Goal: Transaction & Acquisition: Purchase product/service

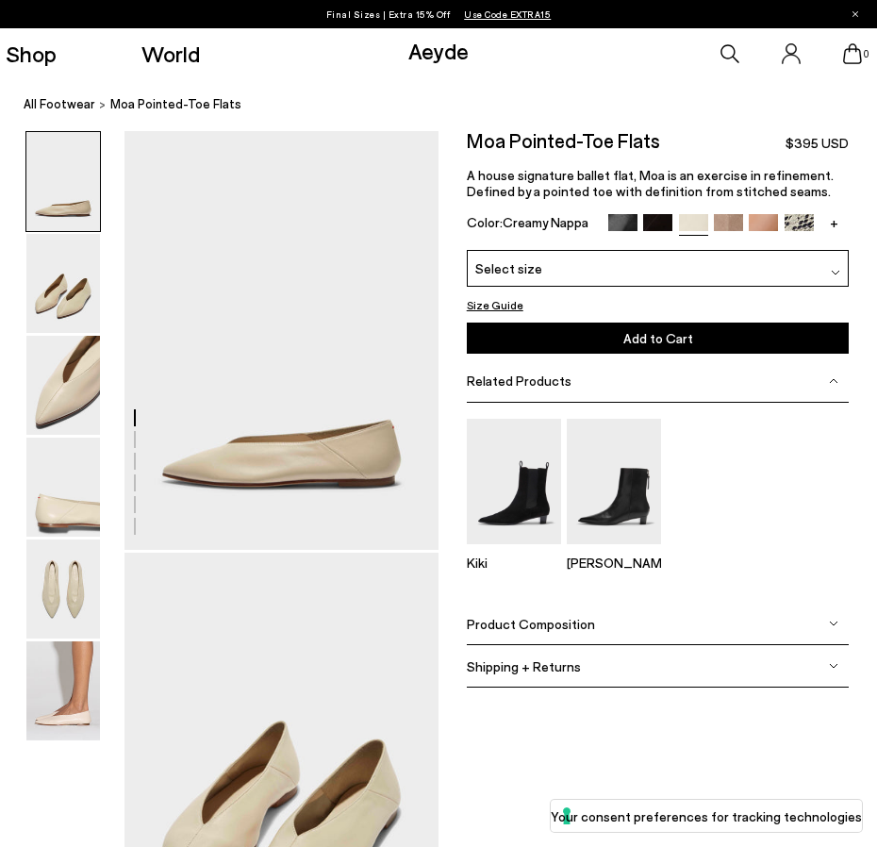
click at [634, 269] on div "Select size" at bounding box center [658, 268] width 383 height 37
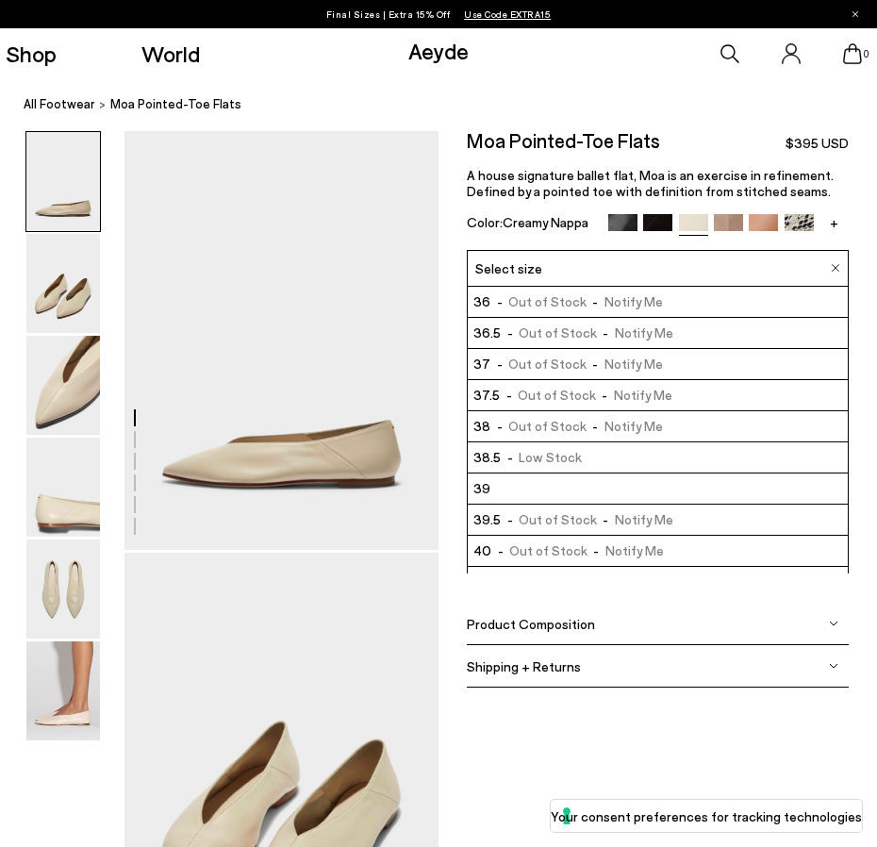
click at [659, 215] on img at bounding box center [657, 228] width 29 height 29
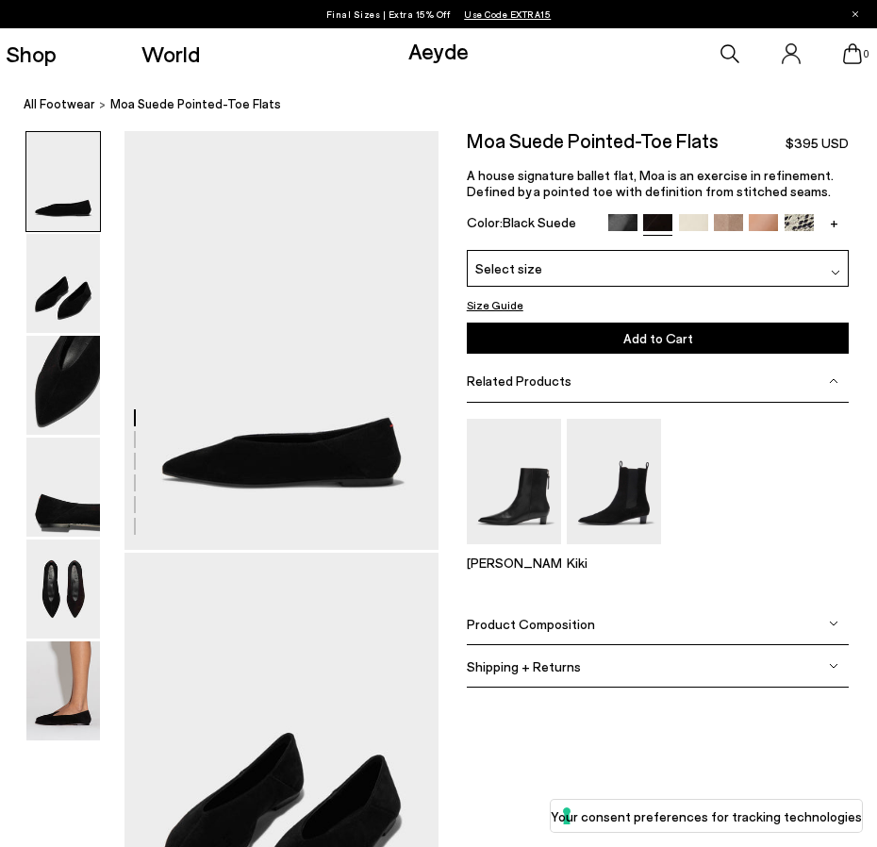
click at [624, 225] on img at bounding box center [622, 228] width 29 height 29
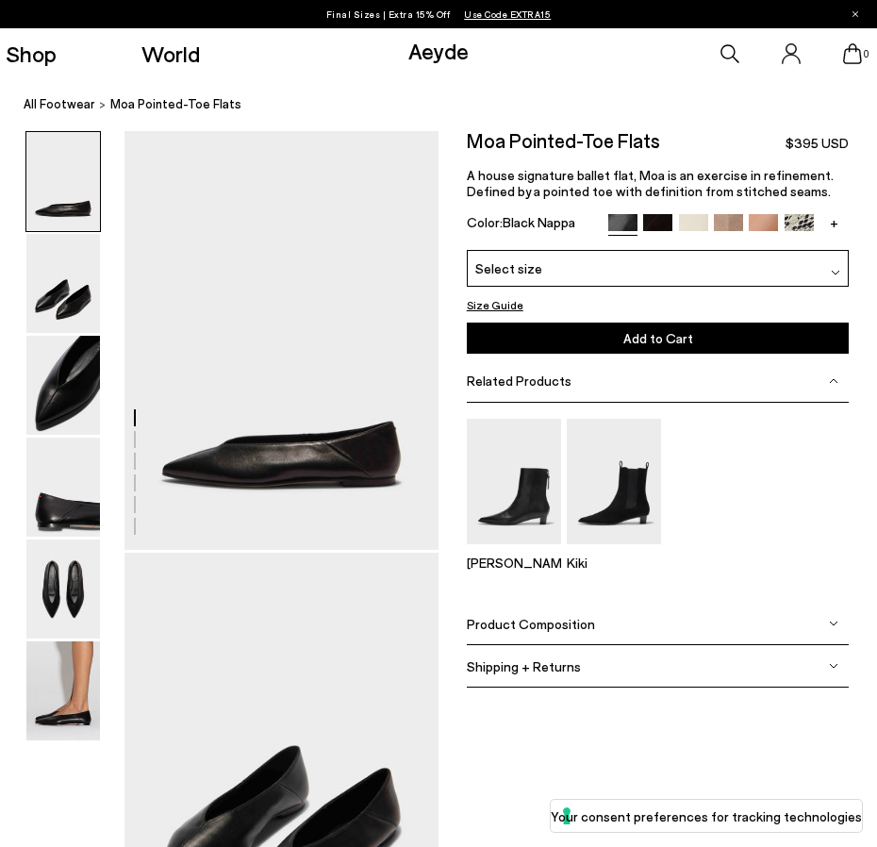
click at [620, 274] on div "Select size" at bounding box center [658, 268] width 383 height 37
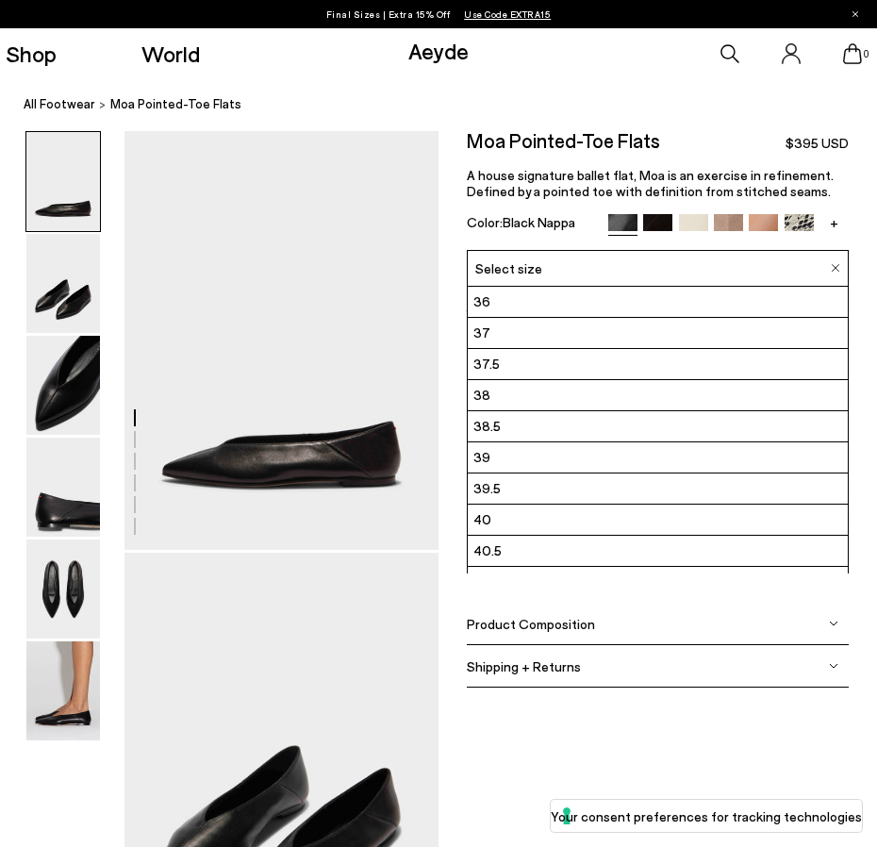
click at [559, 400] on li "38" at bounding box center [658, 395] width 381 height 31
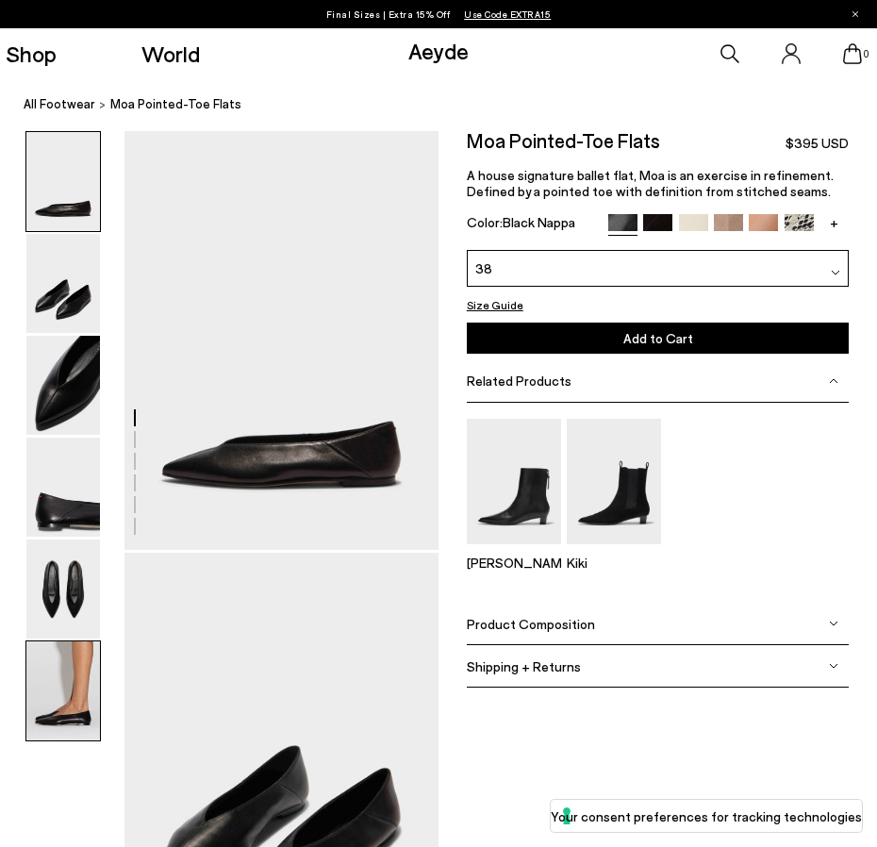
click at [34, 712] on img at bounding box center [63, 690] width 74 height 99
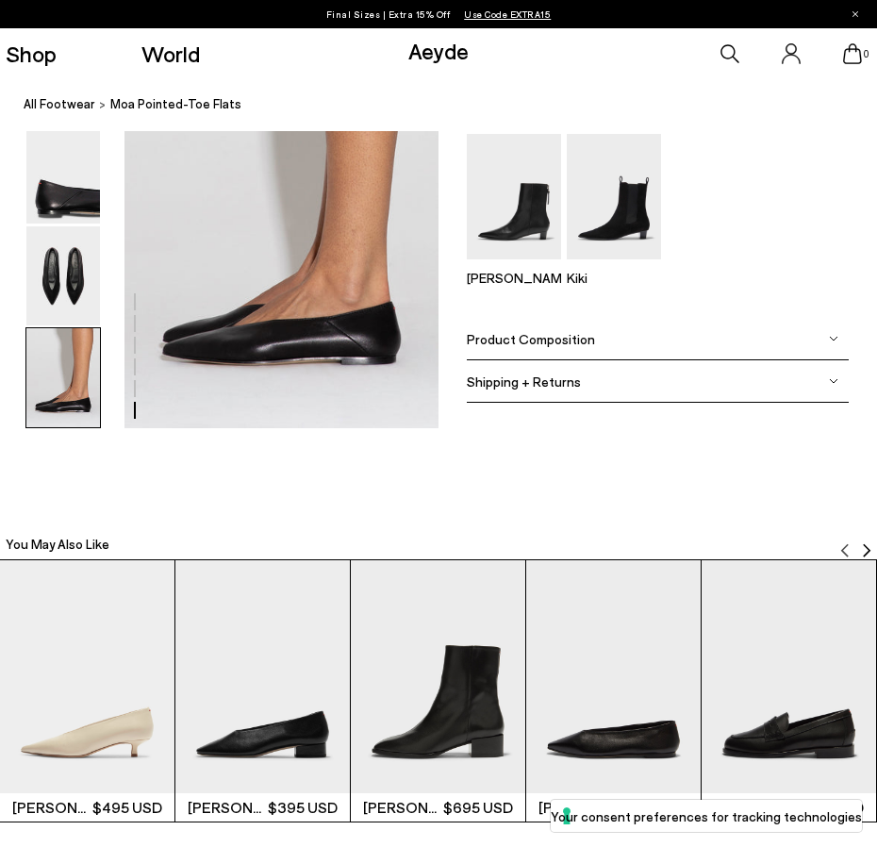
scroll to position [2239, 0]
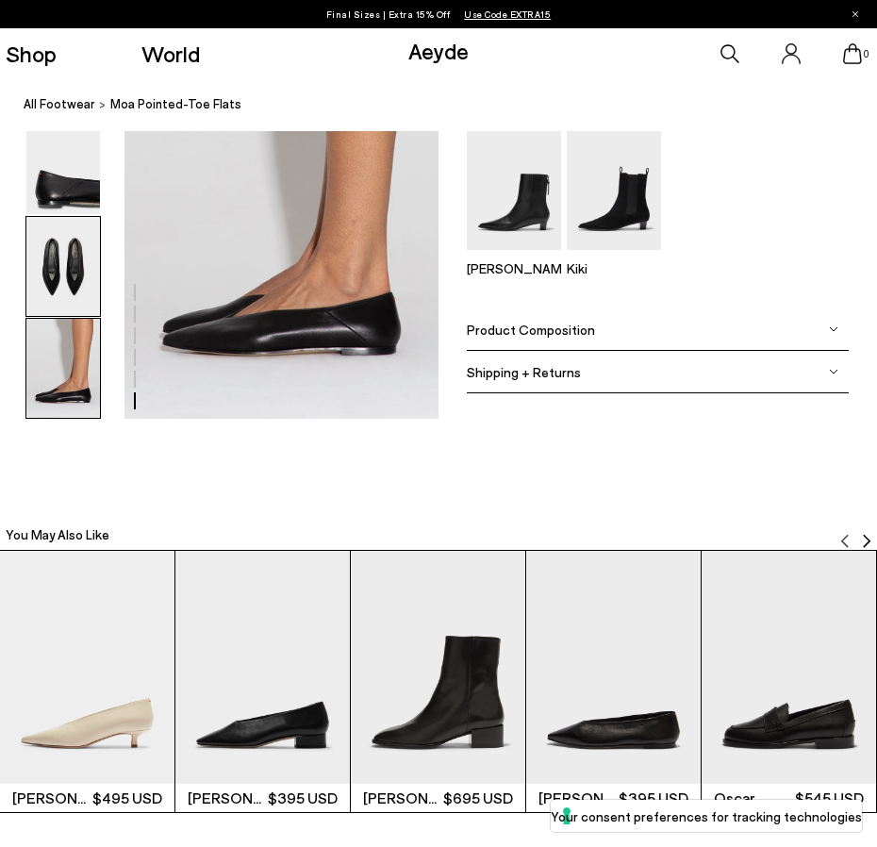
click at [75, 271] on img at bounding box center [63, 266] width 74 height 99
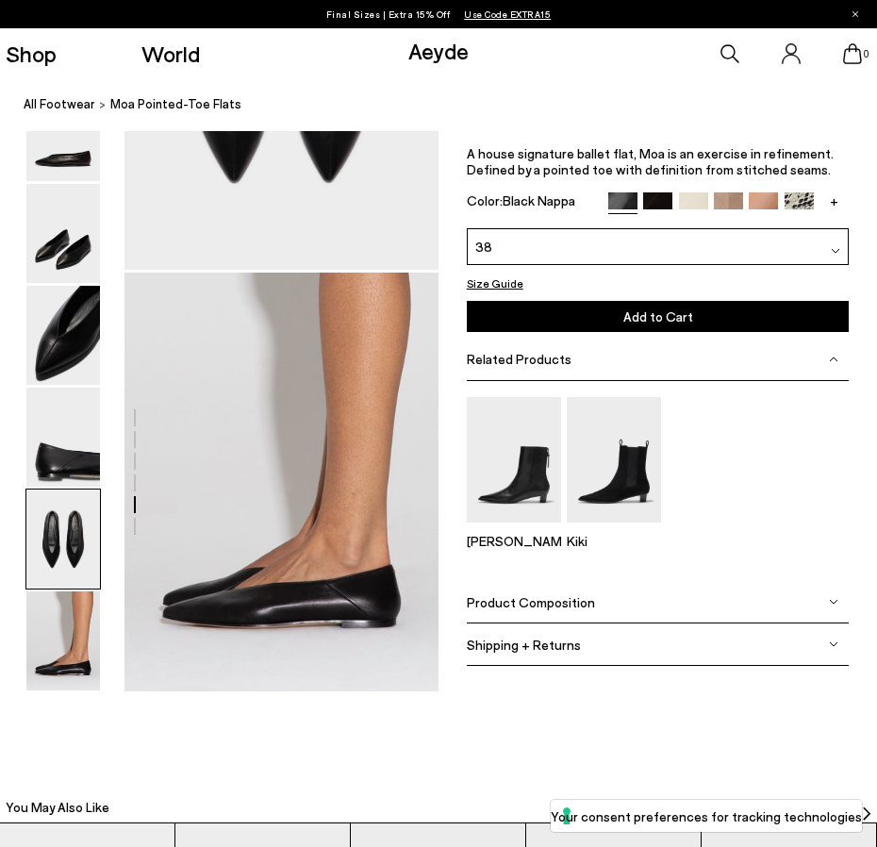
scroll to position [1689, 0]
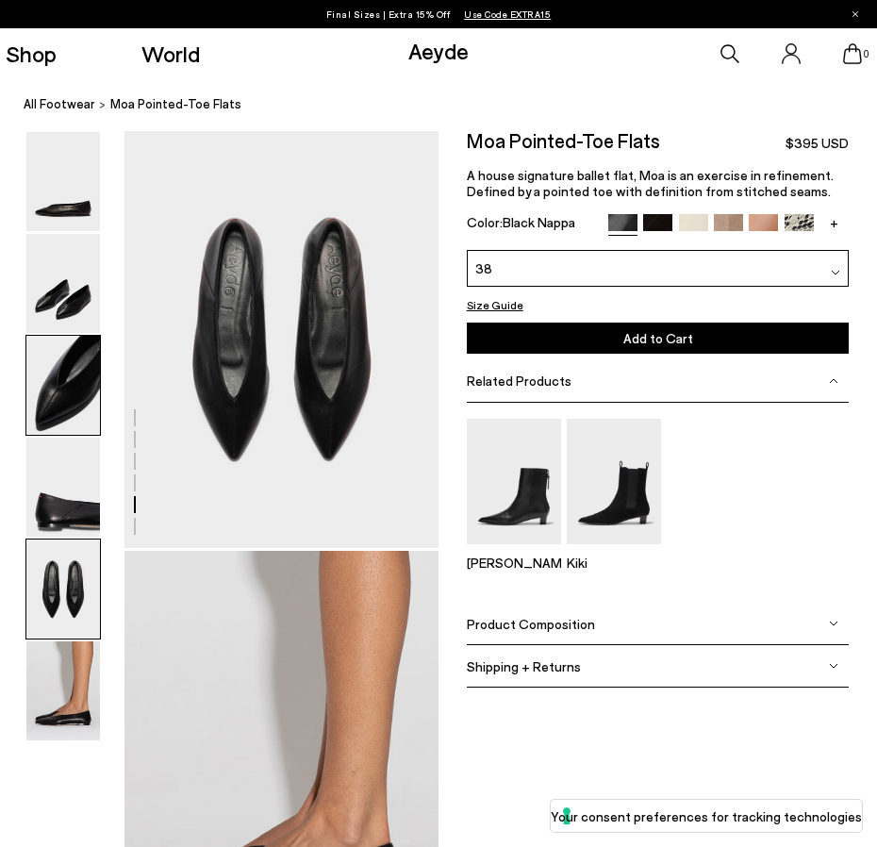
click at [75, 353] on img at bounding box center [63, 385] width 74 height 99
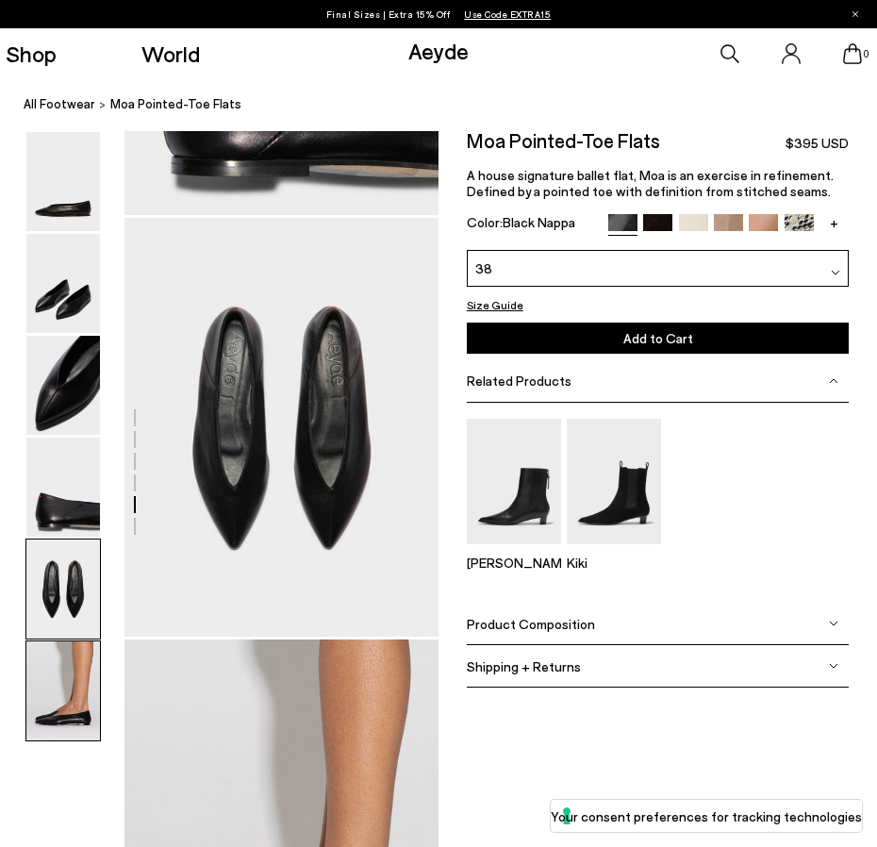
click at [94, 689] on img at bounding box center [63, 690] width 74 height 99
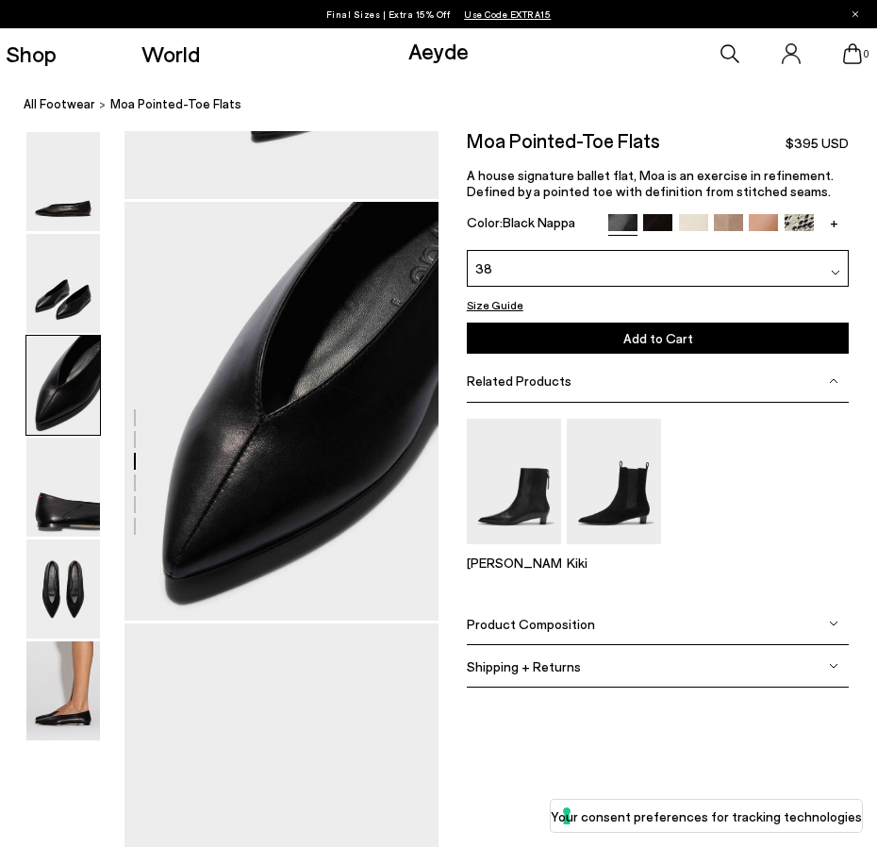
scroll to position [730, 0]
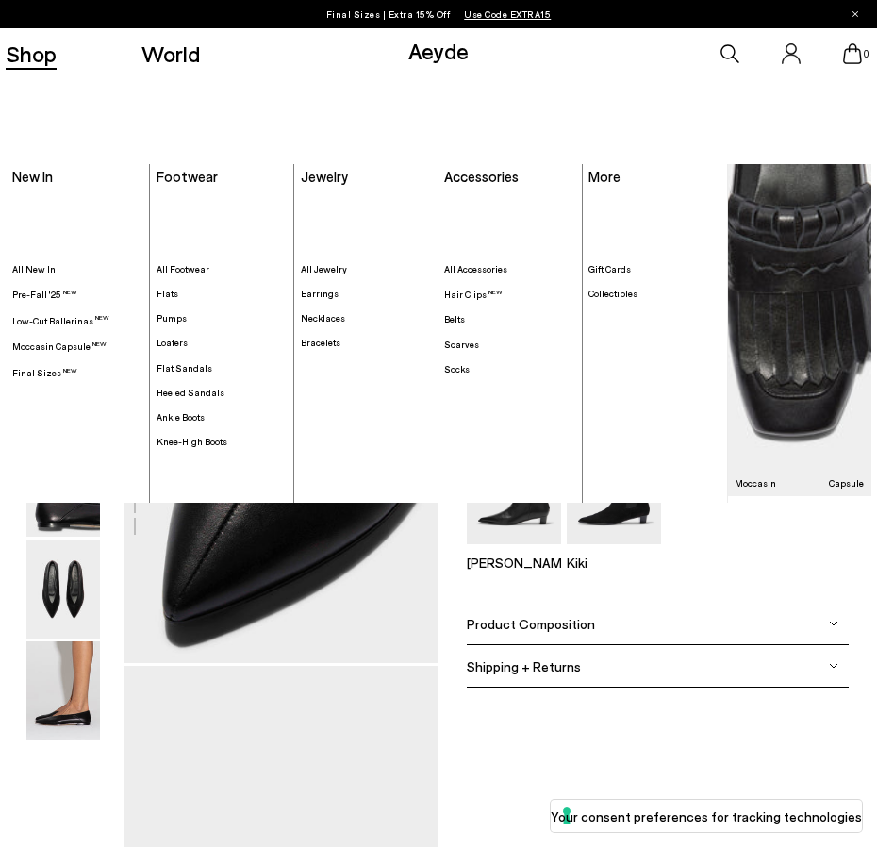
click at [36, 62] on link "Shop" at bounding box center [31, 53] width 51 height 23
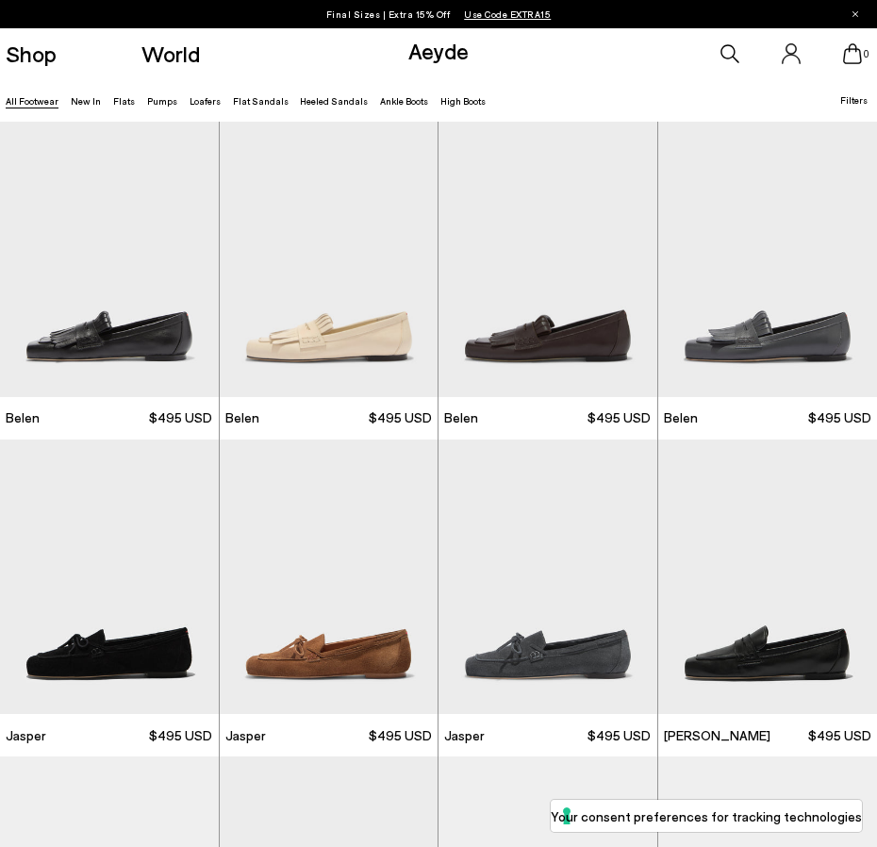
click at [440, 56] on link "Aeyde" at bounding box center [438, 50] width 60 height 27
